Goal: Book appointment/travel/reservation

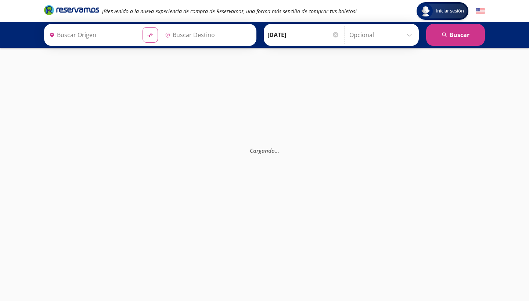
type input "[GEOGRAPHIC_DATA], [GEOGRAPHIC_DATA]"
type input "Querétaro, Querétaro"
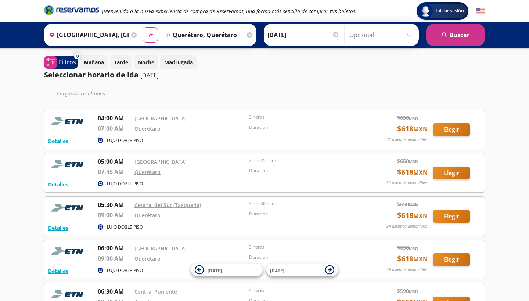
click at [117, 34] on input "[GEOGRAPHIC_DATA], [GEOGRAPHIC_DATA]" at bounding box center [87, 35] width 83 height 18
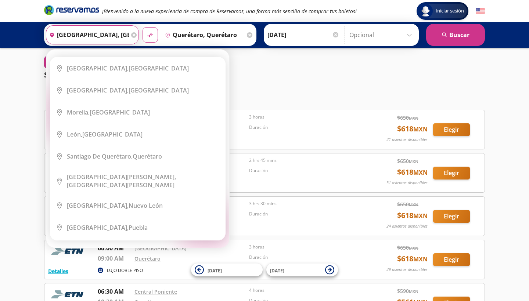
click at [137, 32] on icon at bounding box center [134, 35] width 6 height 6
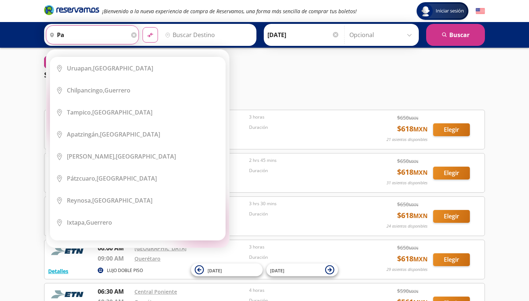
type input "p"
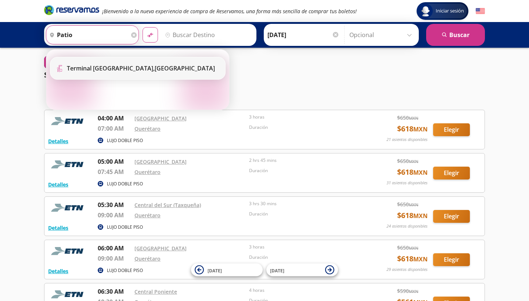
click at [173, 64] on li "Terminal Icon" at bounding box center [137, 68] width 175 height 22
type input "Terminal [GEOGRAPHIC_DATA], [GEOGRAPHIC_DATA]"
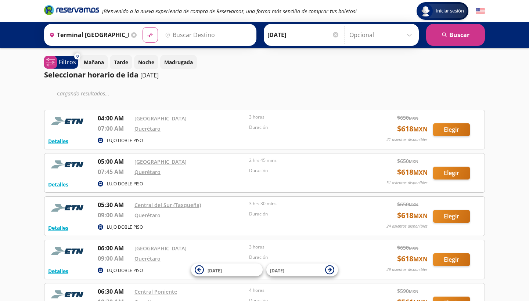
click at [189, 40] on input "Destino" at bounding box center [207, 35] width 90 height 18
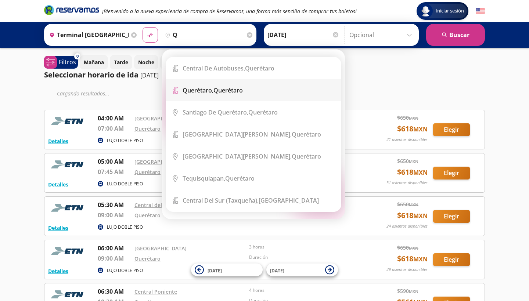
click at [213, 90] on b "Querétaro," at bounding box center [198, 90] width 31 height 8
type input "Querétaro, Querétaro"
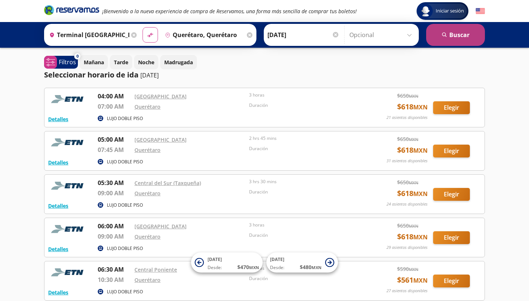
click at [447, 35] on icon "search" at bounding box center [445, 35] width 6 height 6
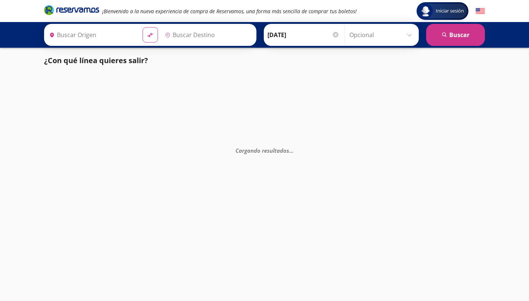
type input "Querétaro, Querétaro"
type input "Terminal [GEOGRAPHIC_DATA], [GEOGRAPHIC_DATA]"
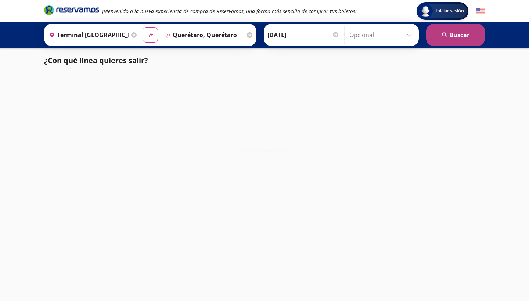
click at [441, 29] on button "search [GEOGRAPHIC_DATA]" at bounding box center [455, 35] width 59 height 22
